Goal: Task Accomplishment & Management: Manage account settings

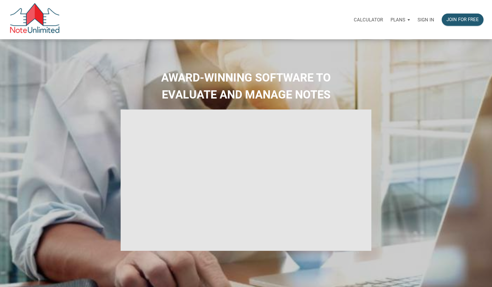
click at [422, 20] on p "Sign in" at bounding box center [426, 20] width 17 height 6
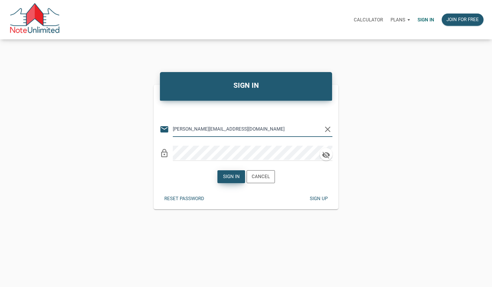
type input "[PERSON_NAME][EMAIL_ADDRESS][DOMAIN_NAME]"
click at [229, 177] on div "Sign in" at bounding box center [231, 176] width 17 height 7
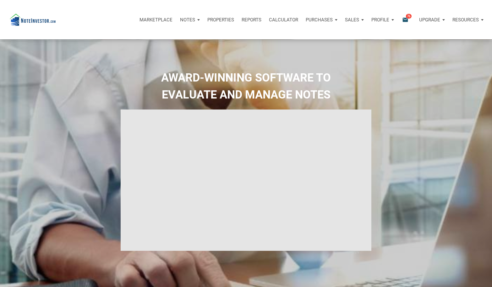
type input "Introduction to new features"
select select
click at [226, 19] on p "Properties" at bounding box center [220, 20] width 27 height 6
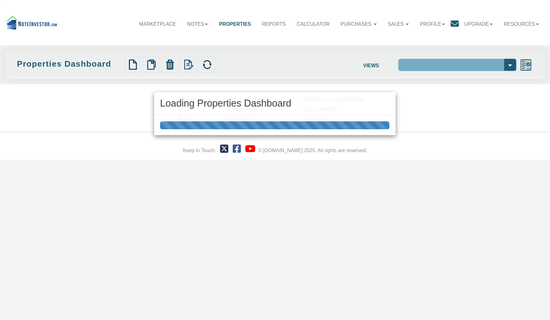
select select "138"
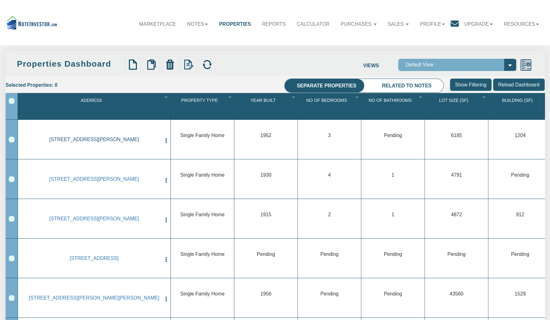
click at [125, 141] on link "3526 E Morris St, INDIANAPOLIS, IN, 46203" at bounding box center [94, 140] width 134 height 6
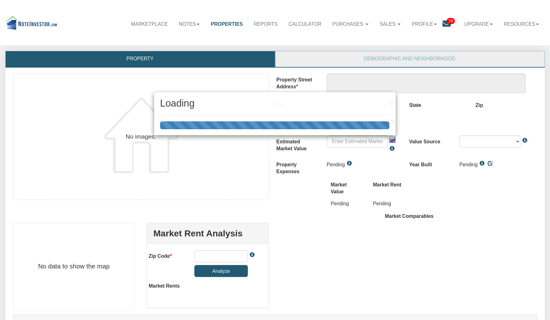
type textarea "3526 E Morris St"
type input "46203"
select select "string:INDIANAPOLIS"
select select "string:SFR"
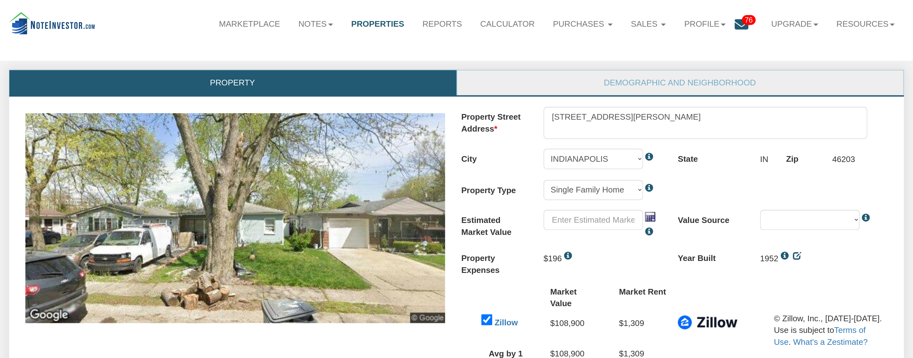
scroll to position [11, 0]
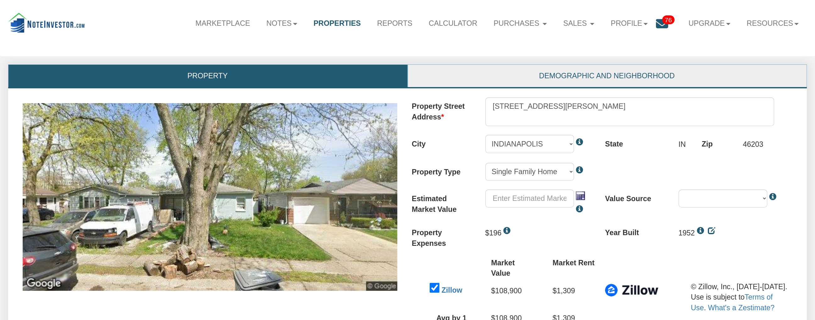
click at [464, 78] on link "Demographic and Neighborhood" at bounding box center [607, 76] width 398 height 22
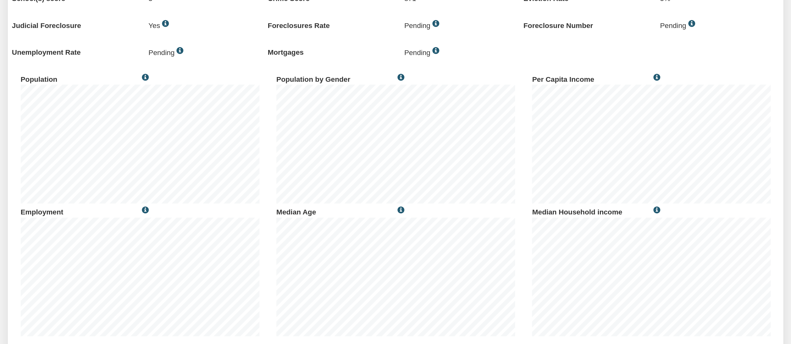
scroll to position [114, 0]
